Goal: Find specific page/section: Find specific page/section

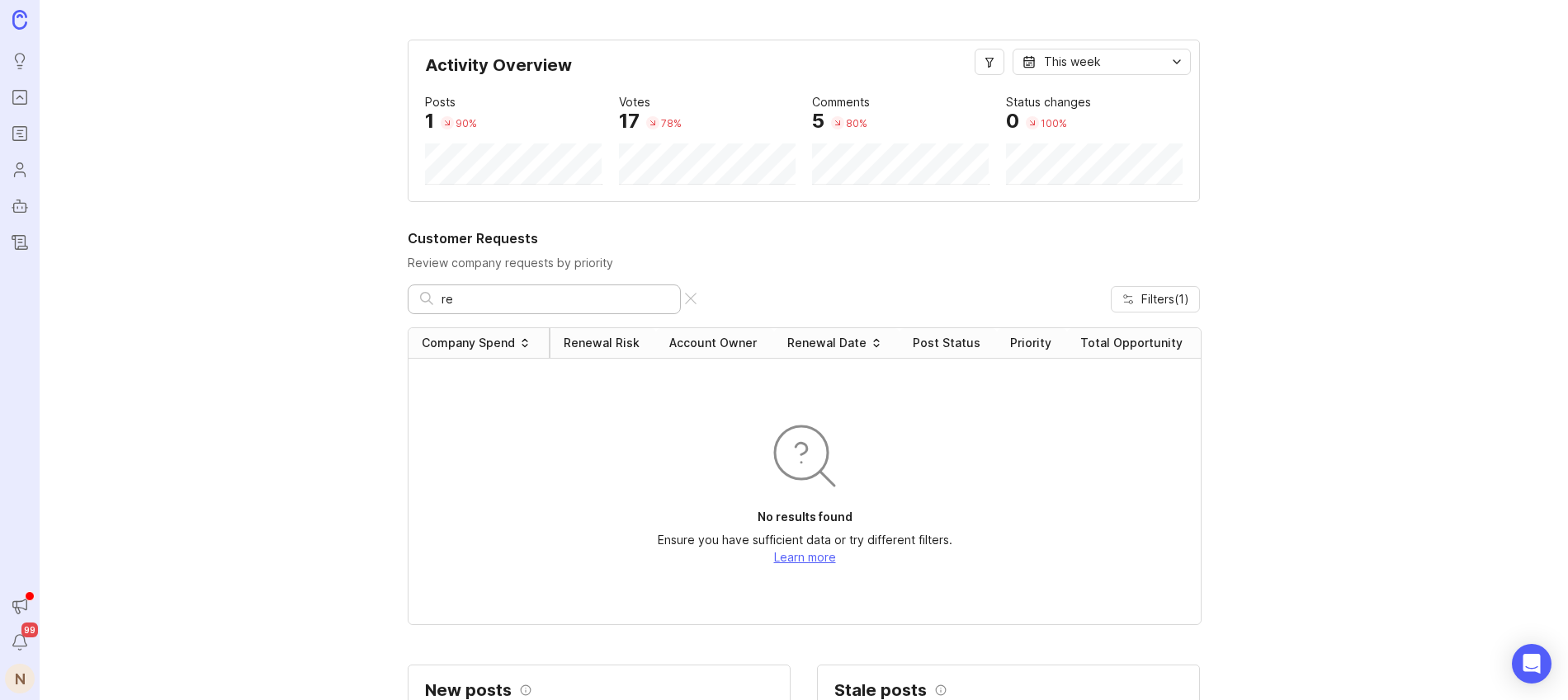
type input "r"
type input "auto save"
click at [520, 303] on input "auto save" at bounding box center [555, 299] width 227 height 18
click at [557, 298] on input "auto save" at bounding box center [555, 299] width 227 height 18
click at [20, 54] on icon "Ideas" at bounding box center [20, 61] width 18 height 20
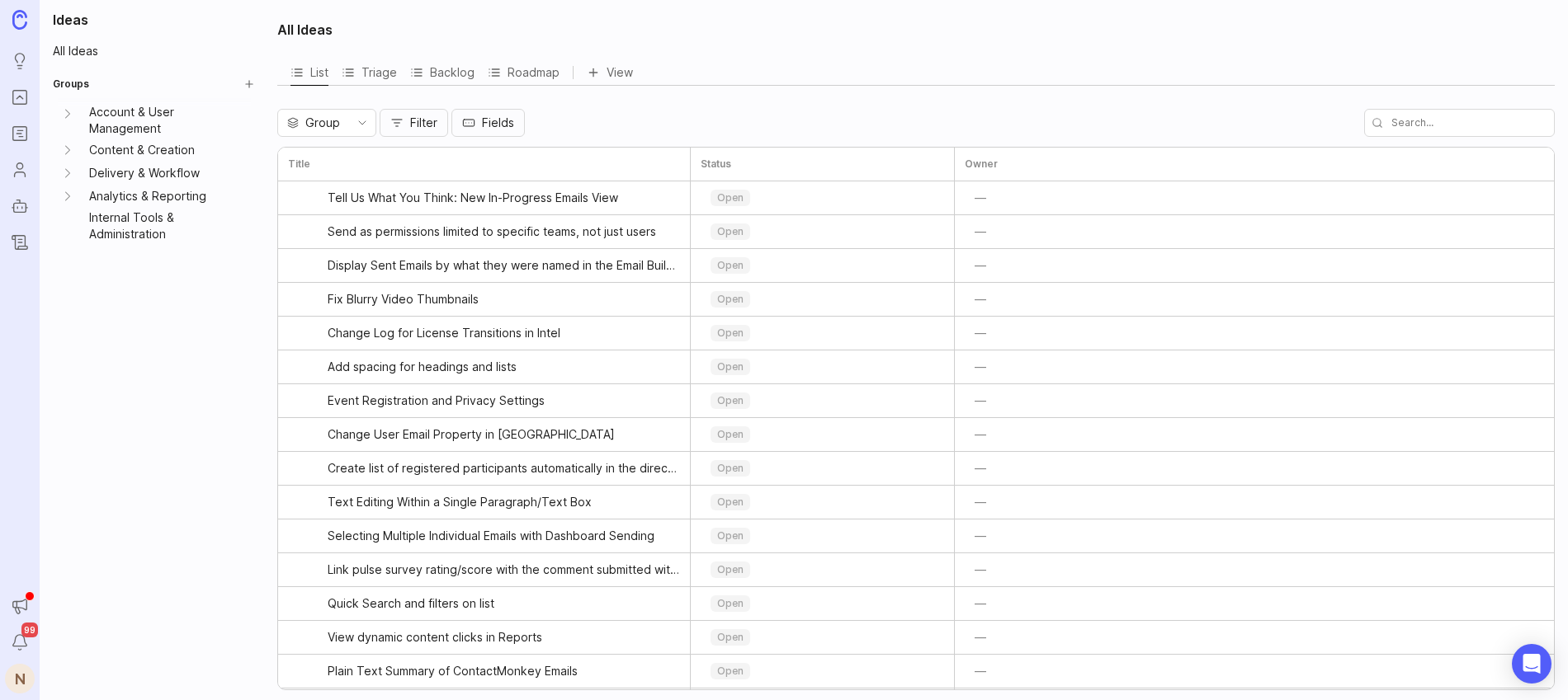
click at [1452, 116] on input "text" at bounding box center [1459, 123] width 191 height 28
type input "auto save"
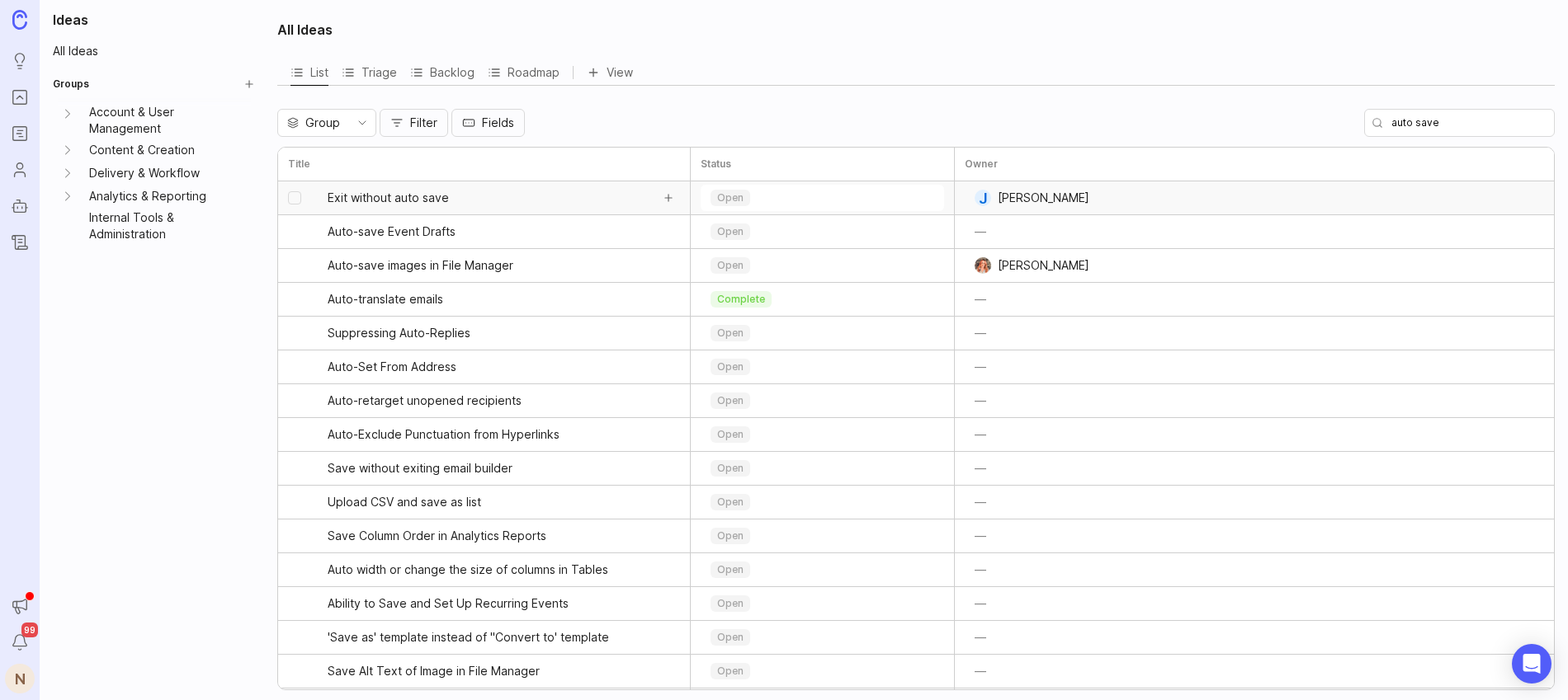
click at [406, 199] on span "Exit without auto save" at bounding box center [388, 198] width 121 height 17
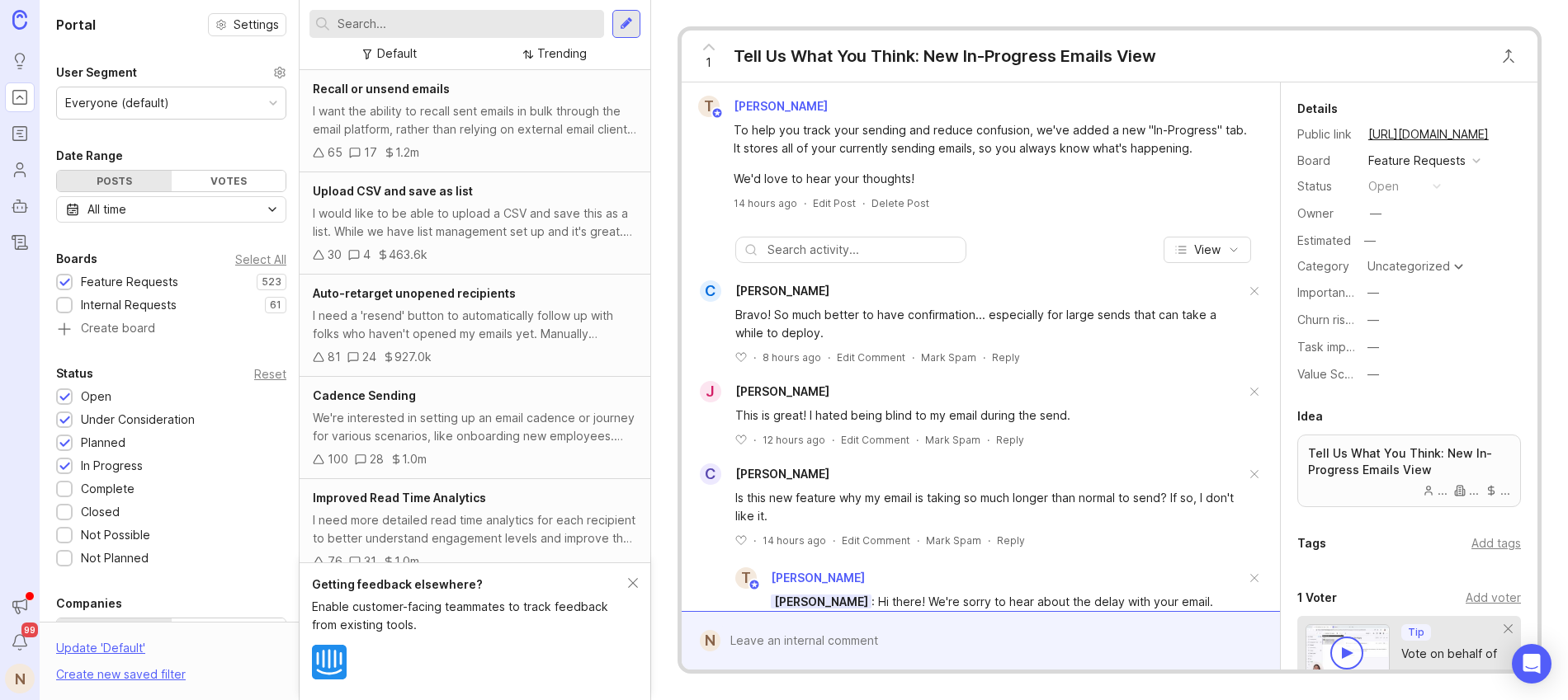
scroll to position [428, 0]
